Goal: Task Accomplishment & Management: Manage account settings

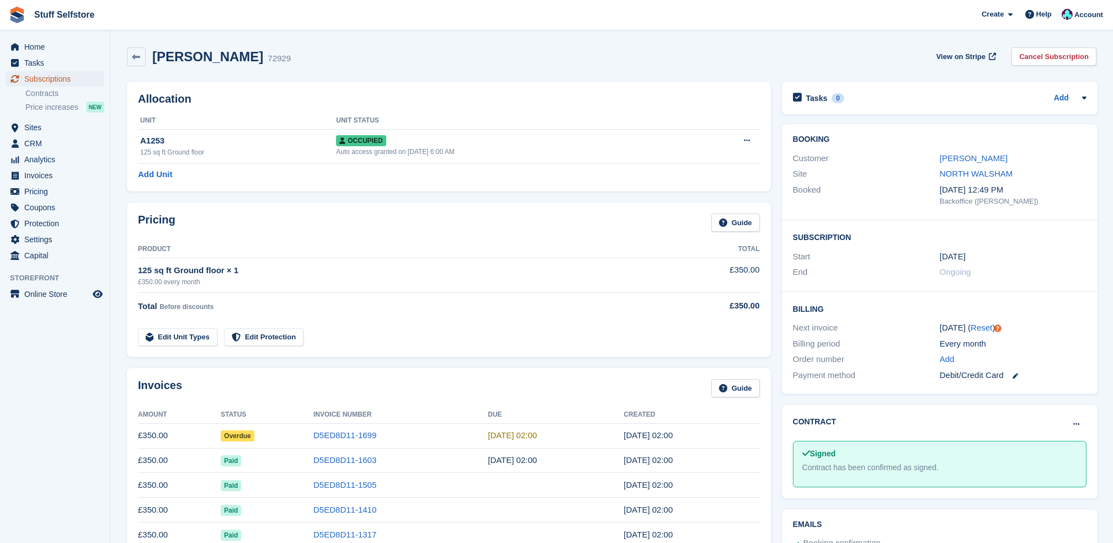
click at [90, 79] on span "Subscriptions" at bounding box center [57, 78] width 66 height 15
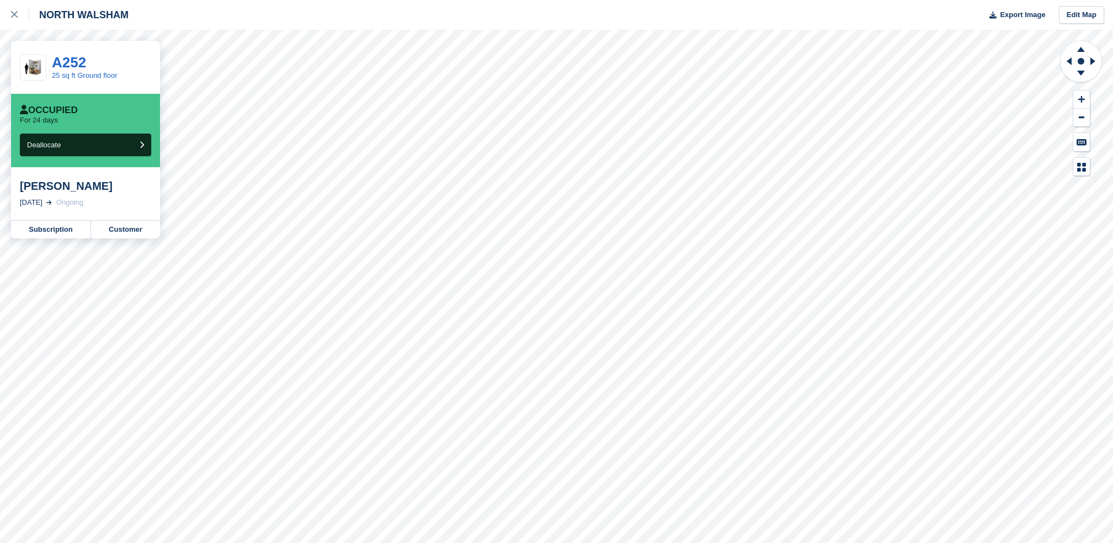
click at [32, 43] on div "A252 25 sq ft Ground floor" at bounding box center [85, 67] width 149 height 53
click at [13, 17] on icon at bounding box center [14, 14] width 7 height 7
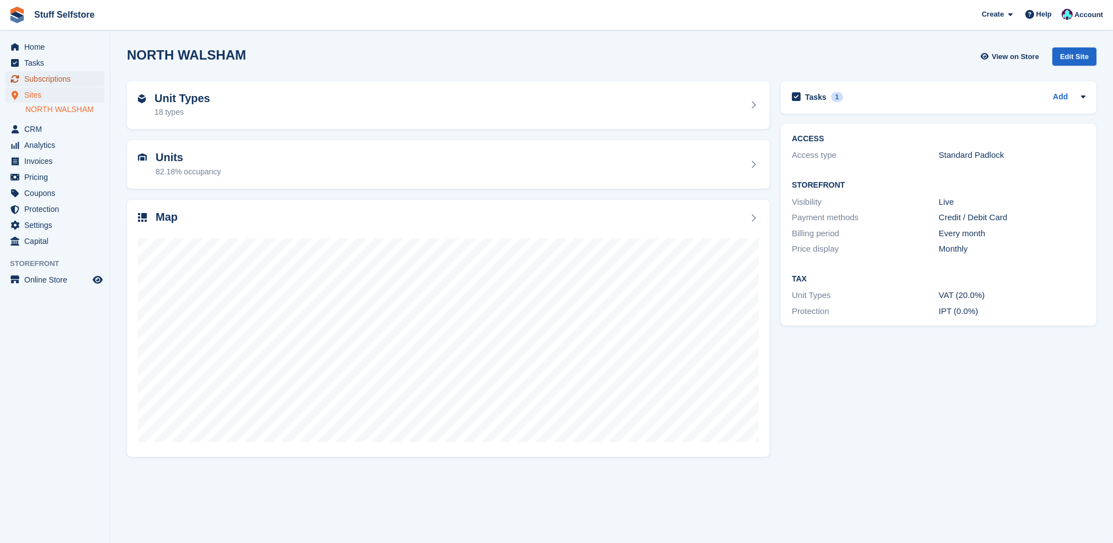
click at [60, 81] on span "Subscriptions" at bounding box center [57, 78] width 66 height 15
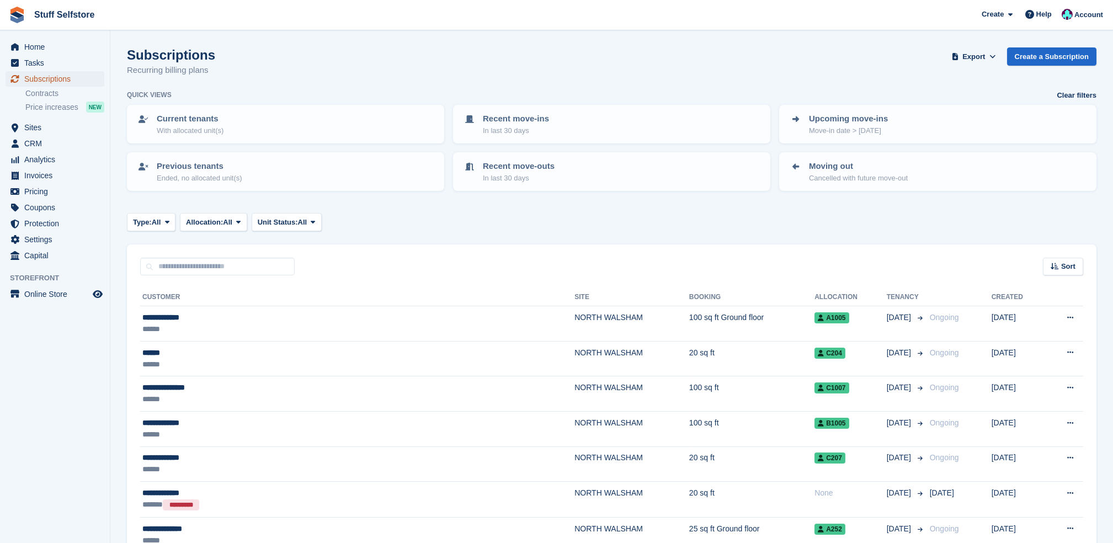
click at [37, 76] on span "Subscriptions" at bounding box center [57, 78] width 66 height 15
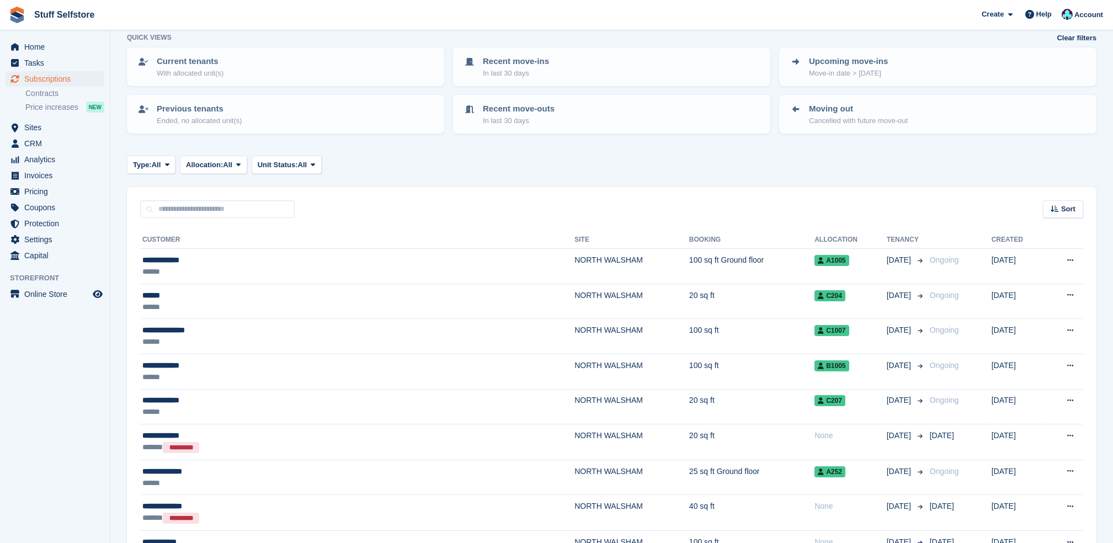
scroll to position [294, 0]
